Goal: Task Accomplishment & Management: Use online tool/utility

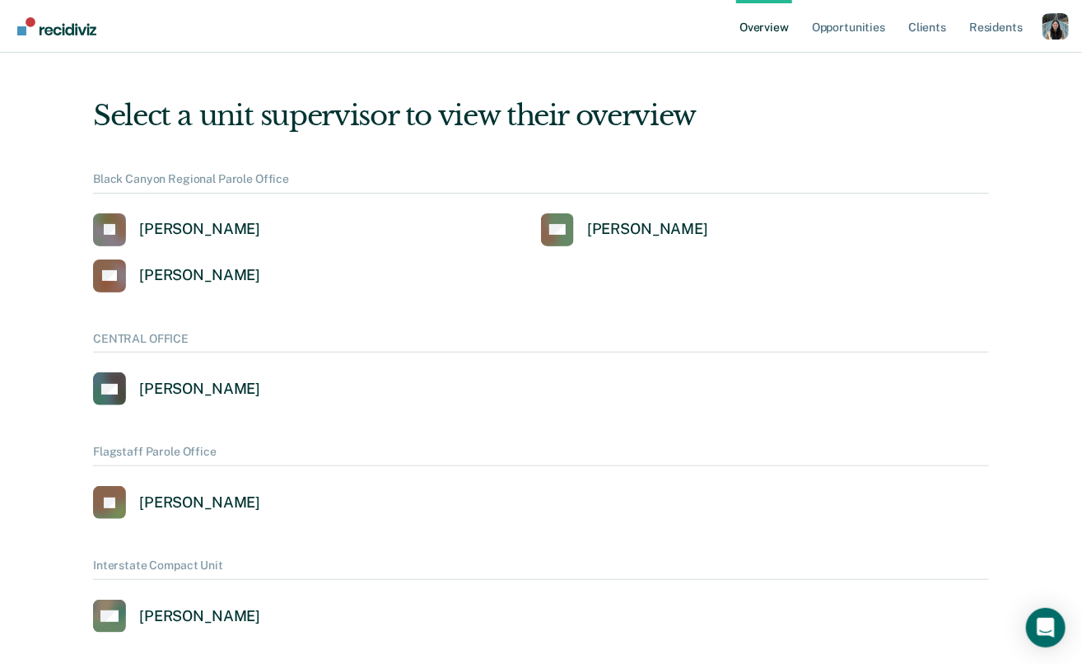
click at [1047, 22] on div "Profile dropdown button" at bounding box center [1056, 26] width 26 height 26
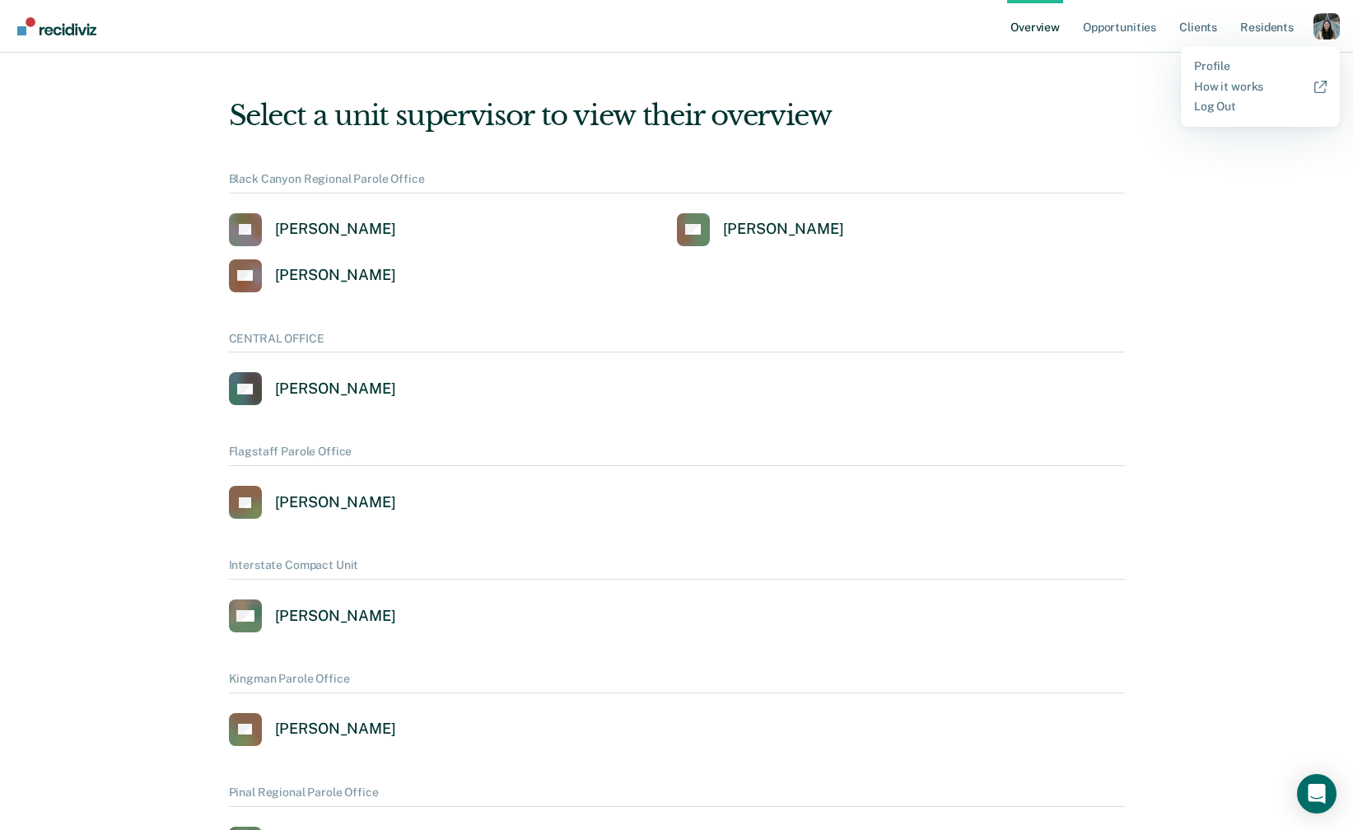
click at [1081, 34] on div "Profile dropdown button" at bounding box center [1327, 26] width 26 height 26
click at [1081, 63] on link "Profile" at bounding box center [1260, 66] width 133 height 14
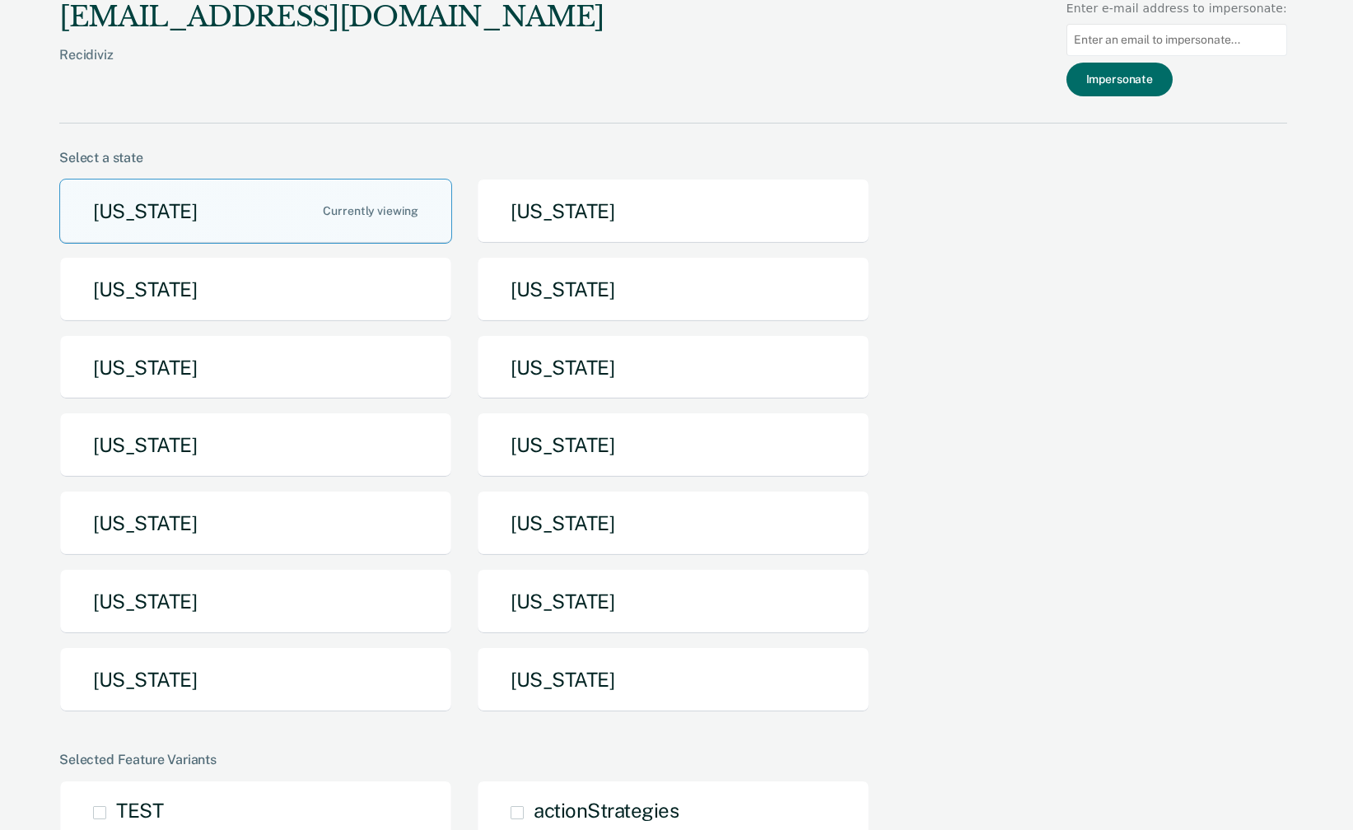
click at [1081, 32] on input at bounding box center [1177, 40] width 221 height 32
paste input "[EMAIL_ADDRESS][PERSON_NAME][DOMAIN_NAME][US_STATE]"
type input "[EMAIL_ADDRESS][PERSON_NAME][DOMAIN_NAME][US_STATE]"
click at [1081, 79] on button "Impersonate" at bounding box center [1120, 80] width 106 height 34
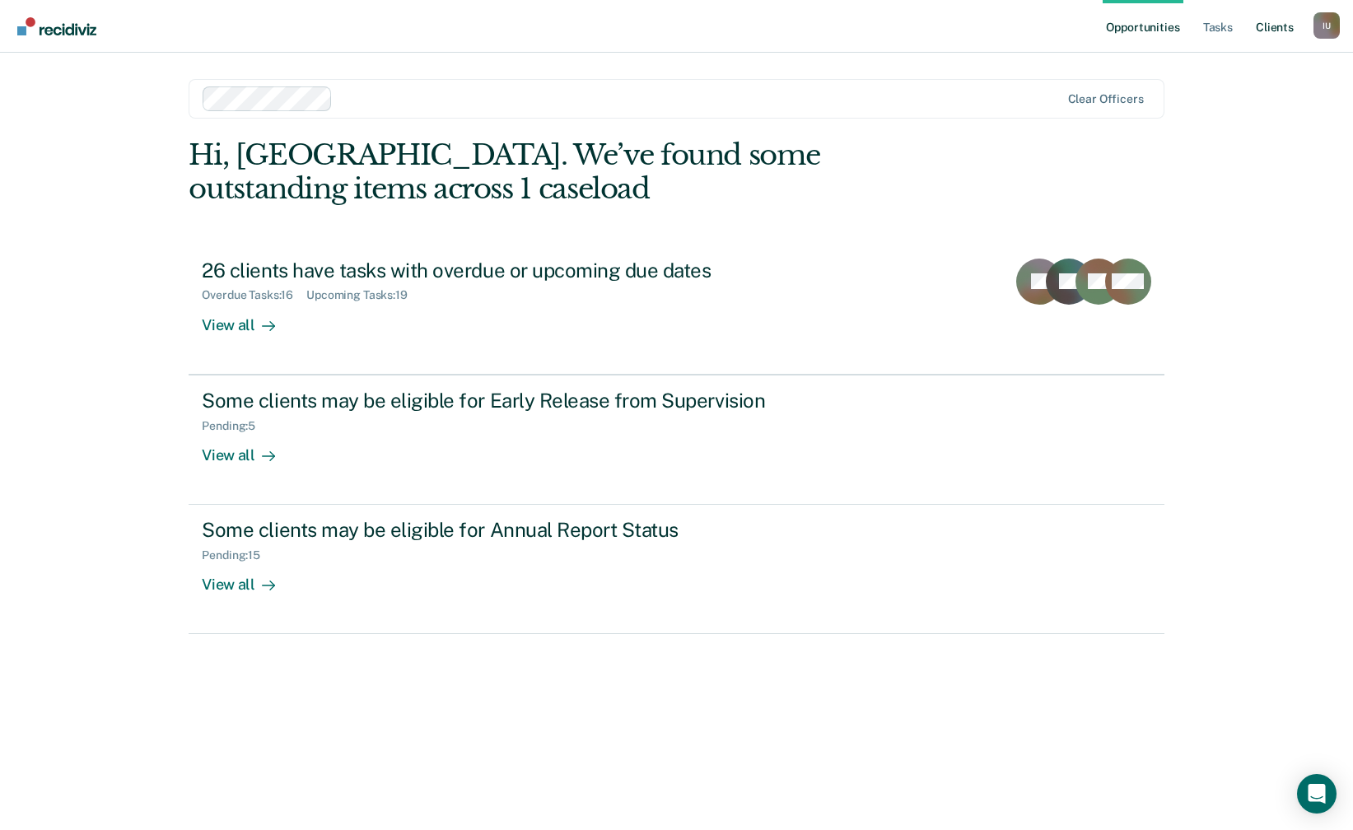
click at [1081, 23] on link "Client s" at bounding box center [1275, 26] width 44 height 53
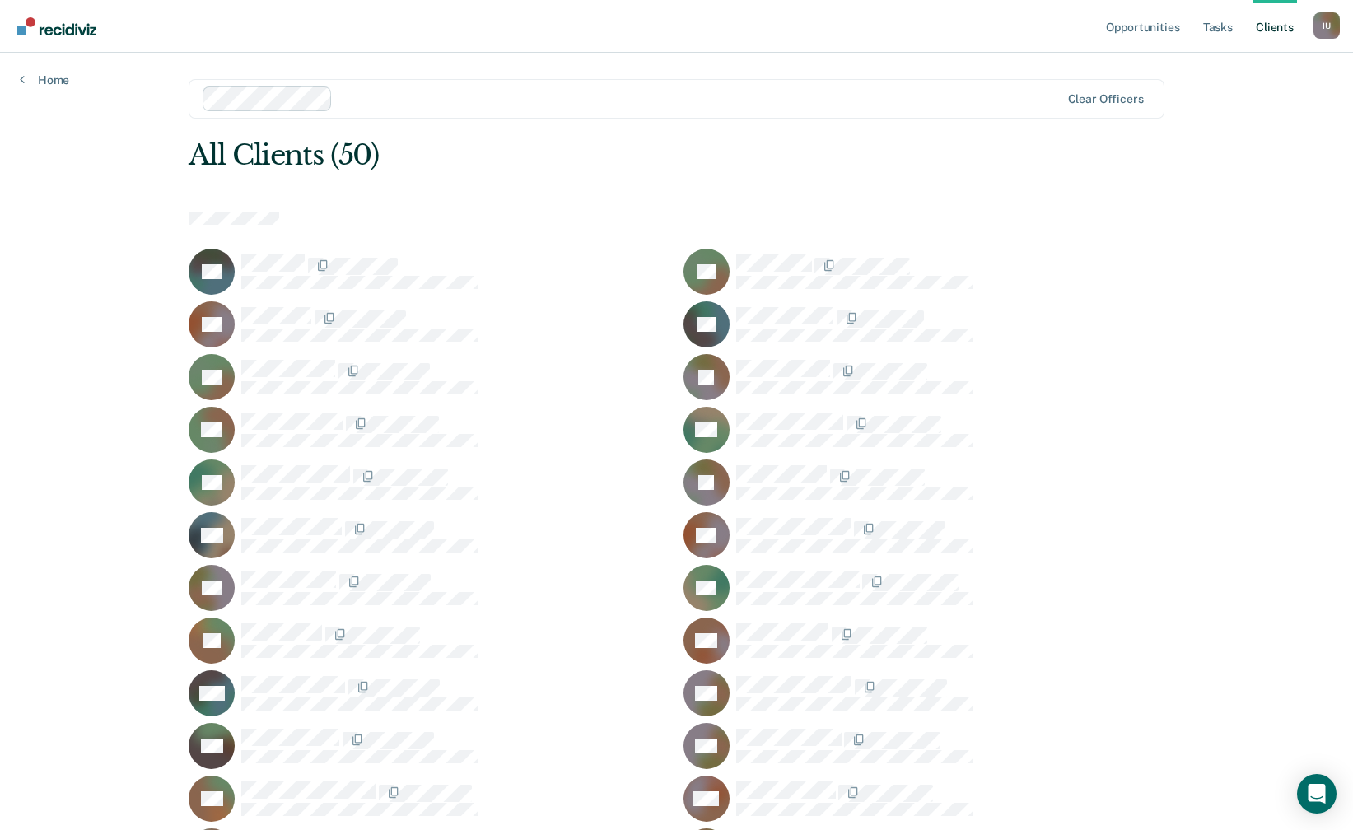
scroll to position [792, 0]
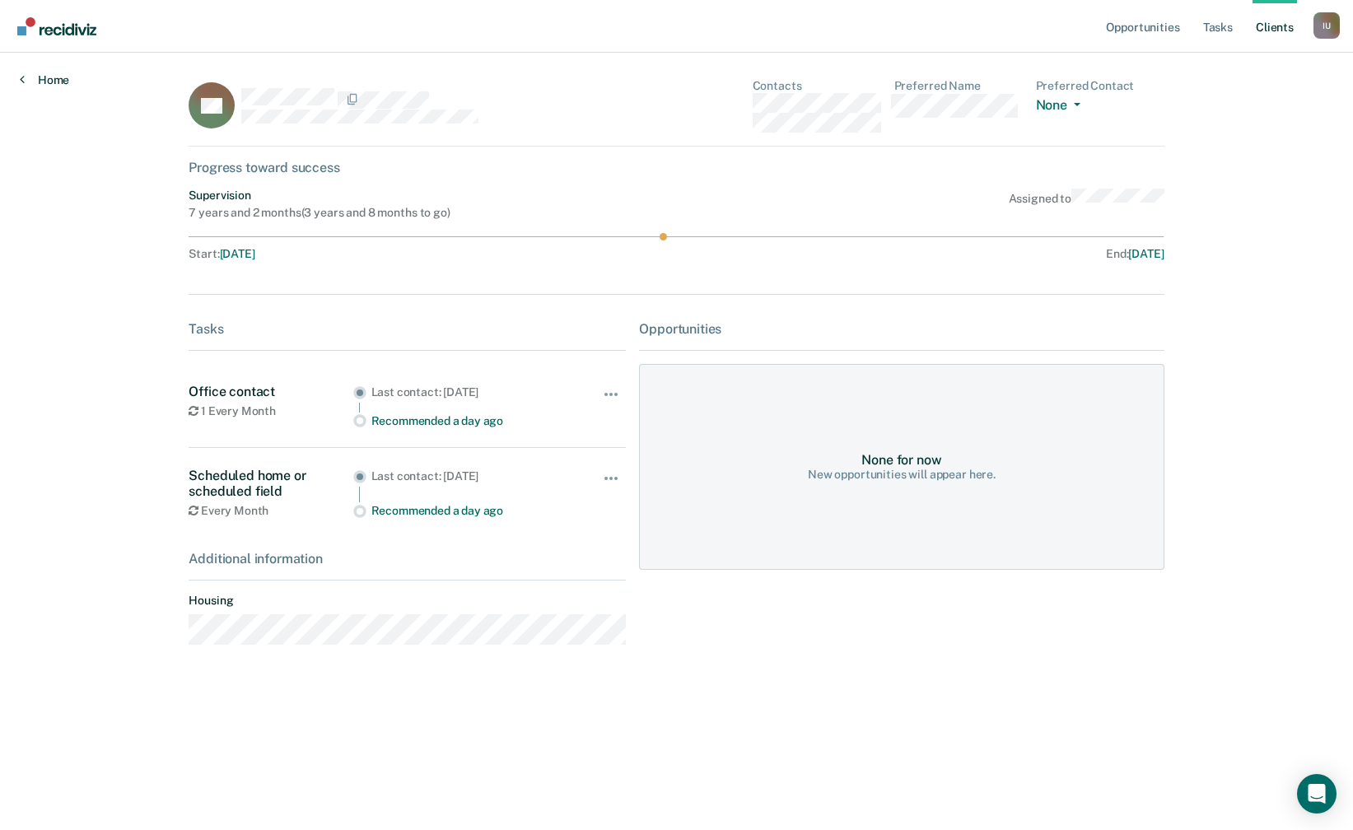
click at [50, 77] on link "Home" at bounding box center [44, 79] width 49 height 15
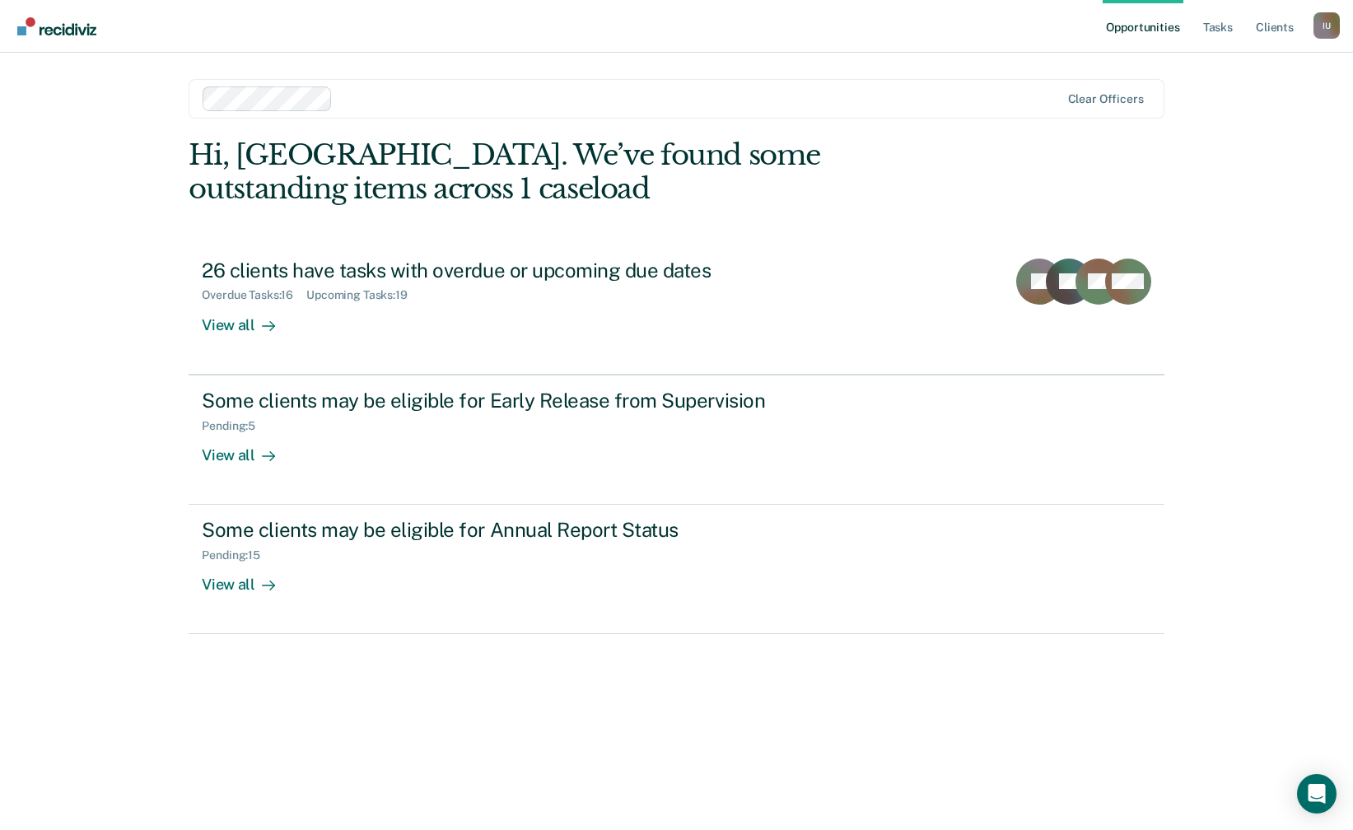
click at [1081, 20] on div "I U" at bounding box center [1327, 25] width 26 height 26
click at [1081, 69] on link "Profile" at bounding box center [1260, 67] width 133 height 14
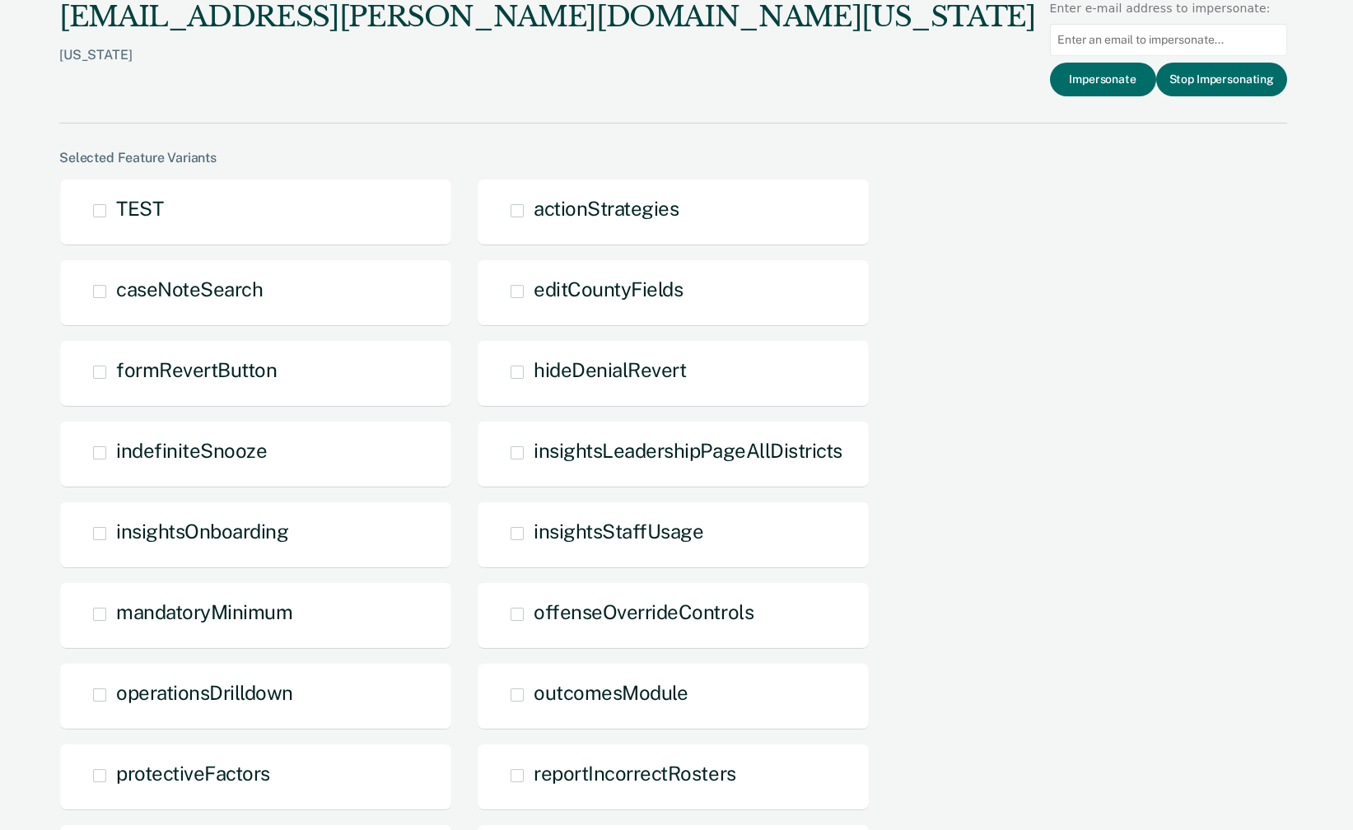
click at [1081, 42] on input at bounding box center [1168, 40] width 237 height 32
paste input "[PERSON_NAME][EMAIL_ADDRESS][PERSON_NAME][DOMAIN_NAME][US_STATE]"
type input "[PERSON_NAME][EMAIL_ADDRESS][PERSON_NAME][DOMAIN_NAME][US_STATE]"
click at [1081, 77] on button "Impersonate" at bounding box center [1103, 80] width 106 height 34
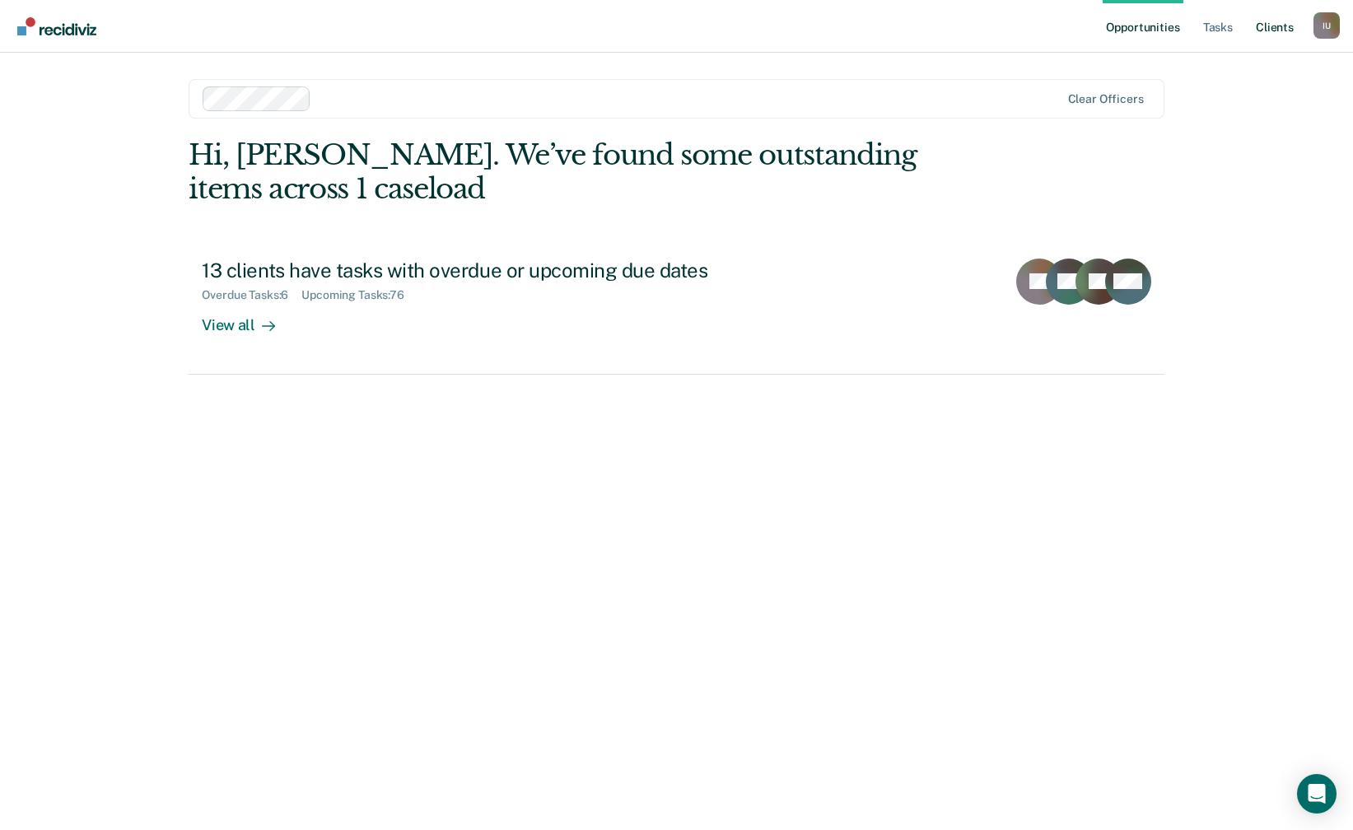
click at [1081, 29] on link "Client s" at bounding box center [1275, 26] width 44 height 53
